Goal: Communication & Community: Answer question/provide support

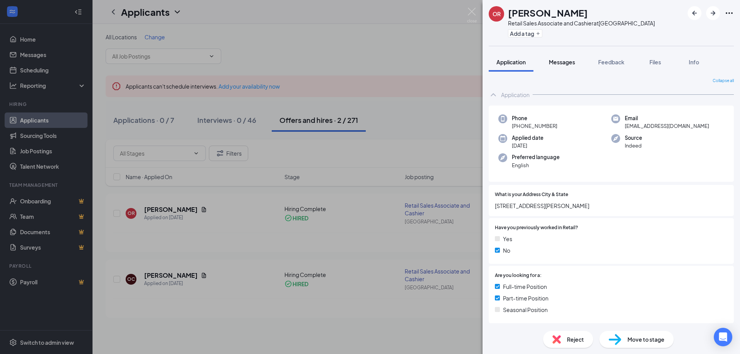
drag, startPoint x: 564, startPoint y: 52, endPoint x: 564, endPoint y: 57, distance: 5.0
click at [564, 52] on div "OR [PERSON_NAME] Retail Sales Associate and Cashier at [GEOGRAPHIC_DATA] Add a …" at bounding box center [610, 177] width 257 height 354
click at [564, 65] on div "Messages" at bounding box center [562, 62] width 26 height 8
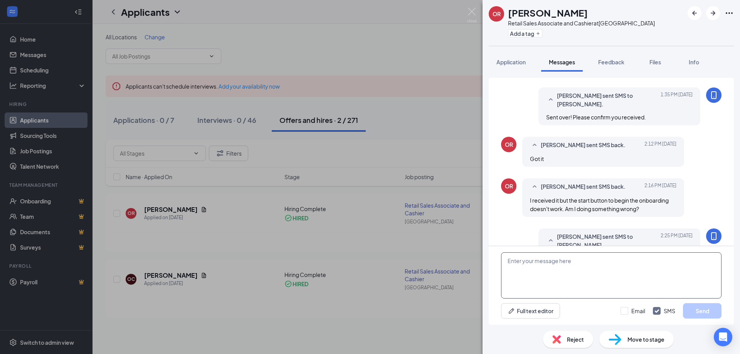
scroll to position [352, 0]
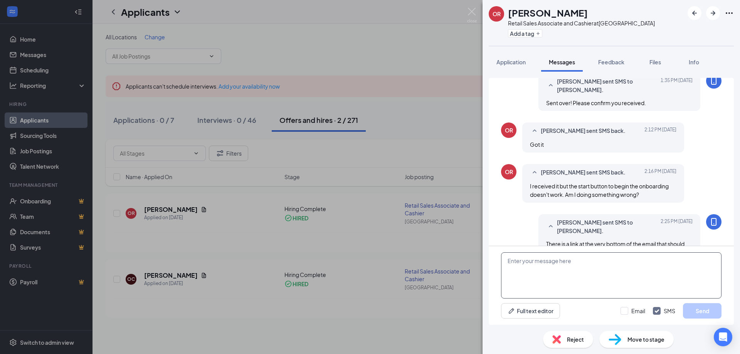
click at [544, 284] on textarea at bounding box center [611, 275] width 220 height 46
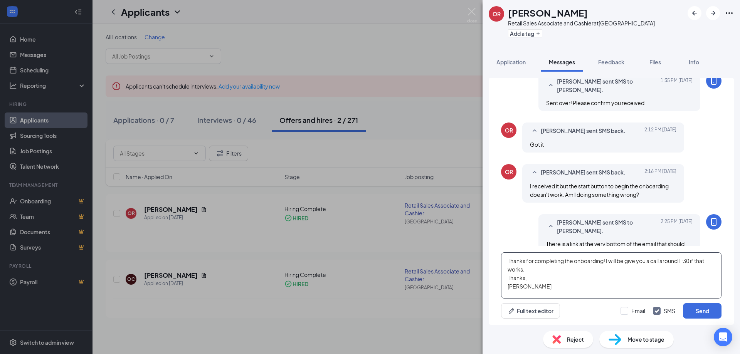
click at [692, 260] on textarea "Thanks for completing the onboarding! I will be give you a call around 1:30 if …" at bounding box center [611, 275] width 220 height 46
click at [568, 294] on textarea "Thanks for completing the onboarding! I will be give you a call around 1:30 [DA…" at bounding box center [611, 275] width 220 height 46
type textarea "Thanks for completing the onboarding! I will be give you a call around 1:30 [DA…"
click at [696, 312] on button "Send" at bounding box center [702, 310] width 39 height 15
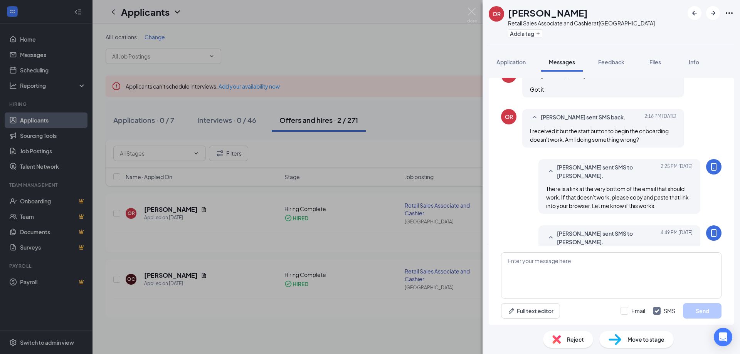
scroll to position [419, 0]
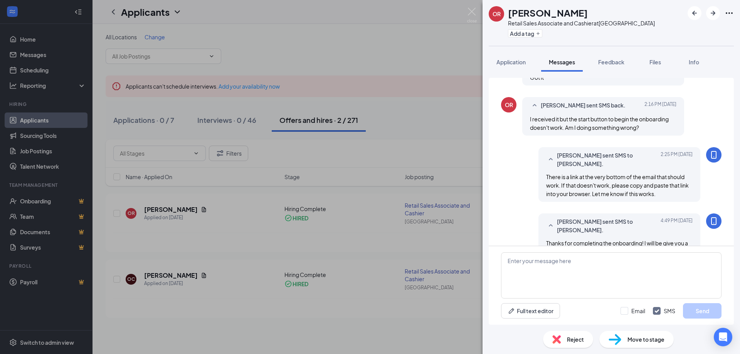
click at [470, 7] on div "OR [PERSON_NAME] Retail Sales Associate and Cashier at [GEOGRAPHIC_DATA] Add a …" at bounding box center [370, 177] width 740 height 354
